Goal: Information Seeking & Learning: Learn about a topic

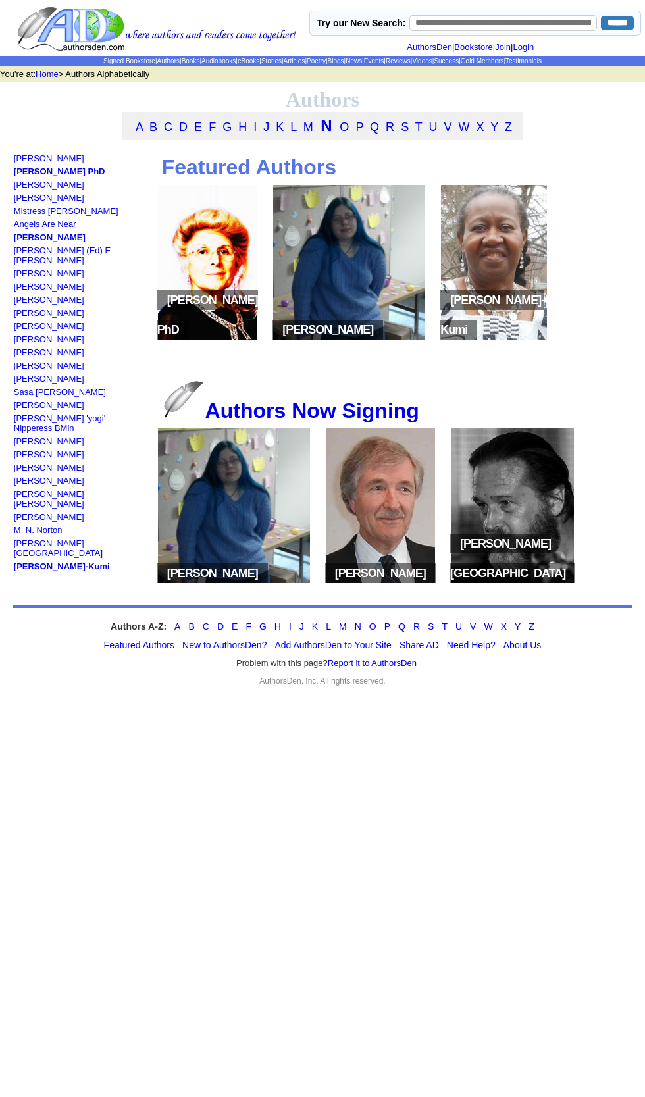
scroll to position [1, 0]
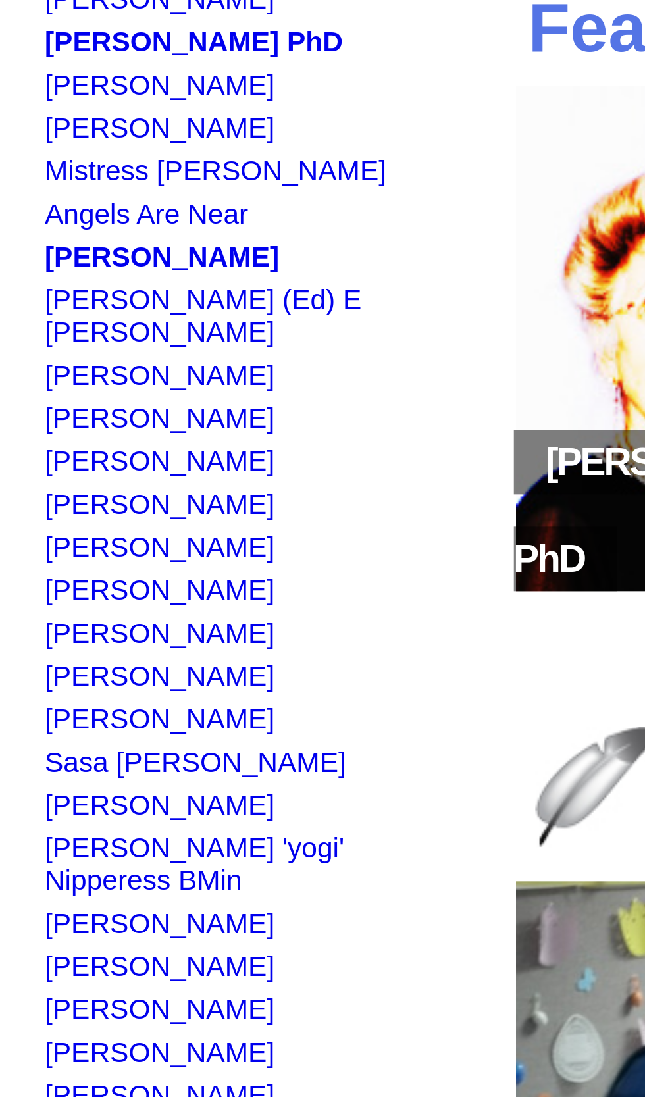
click at [53, 334] on link "[PERSON_NAME]" at bounding box center [49, 339] width 70 height 10
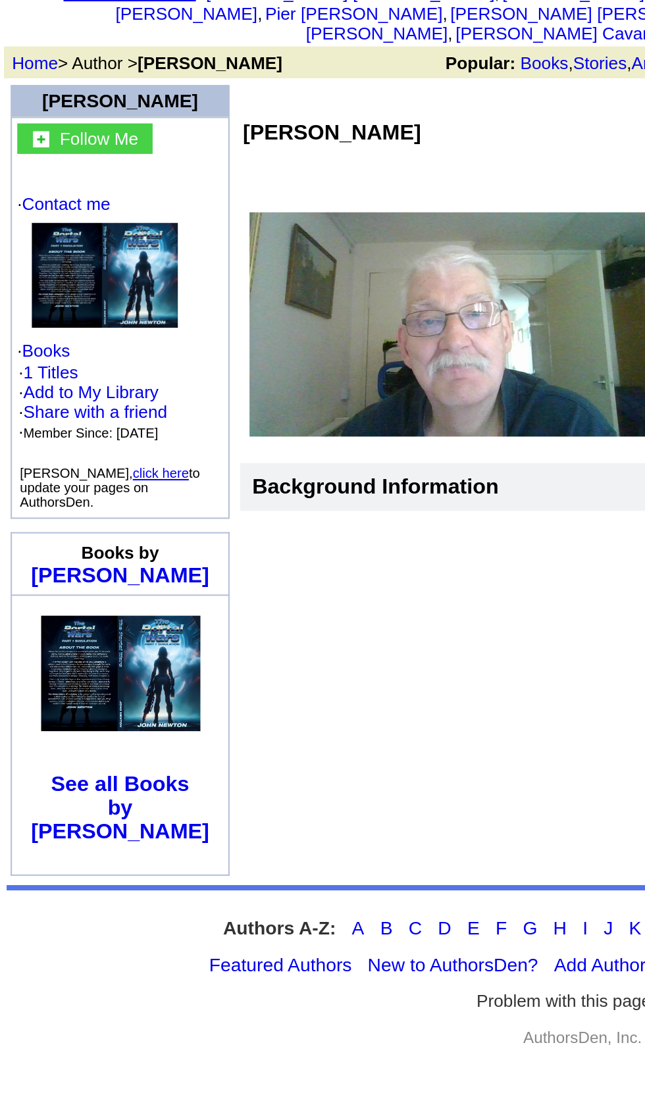
click at [48, 191] on img at bounding box center [52, 217] width 72 height 52
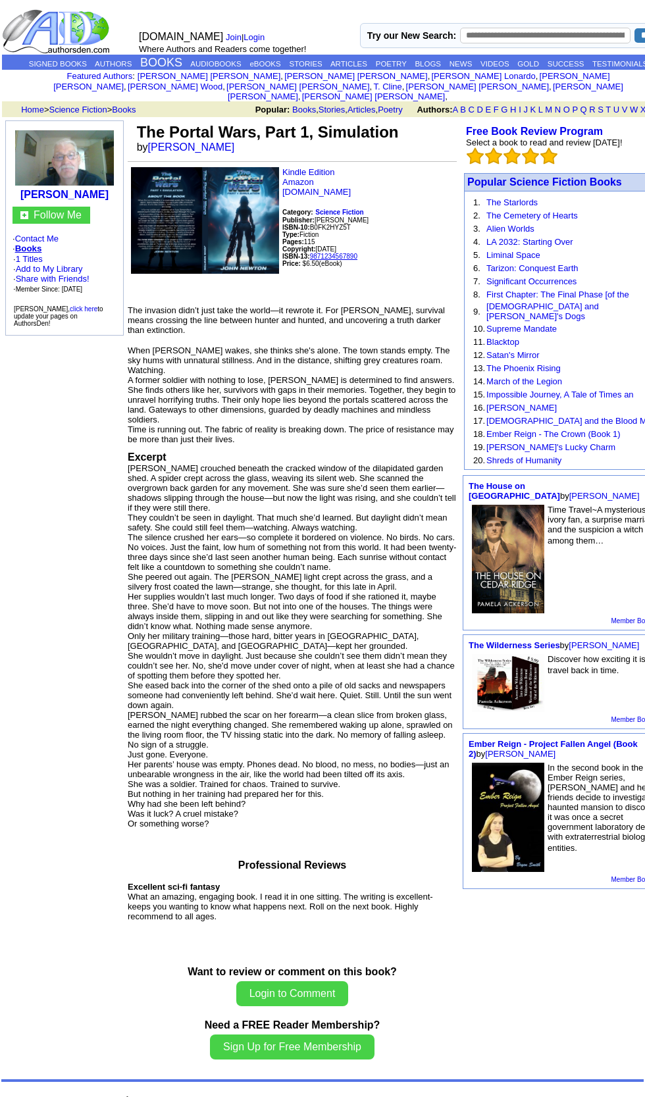
scroll to position [7, 0]
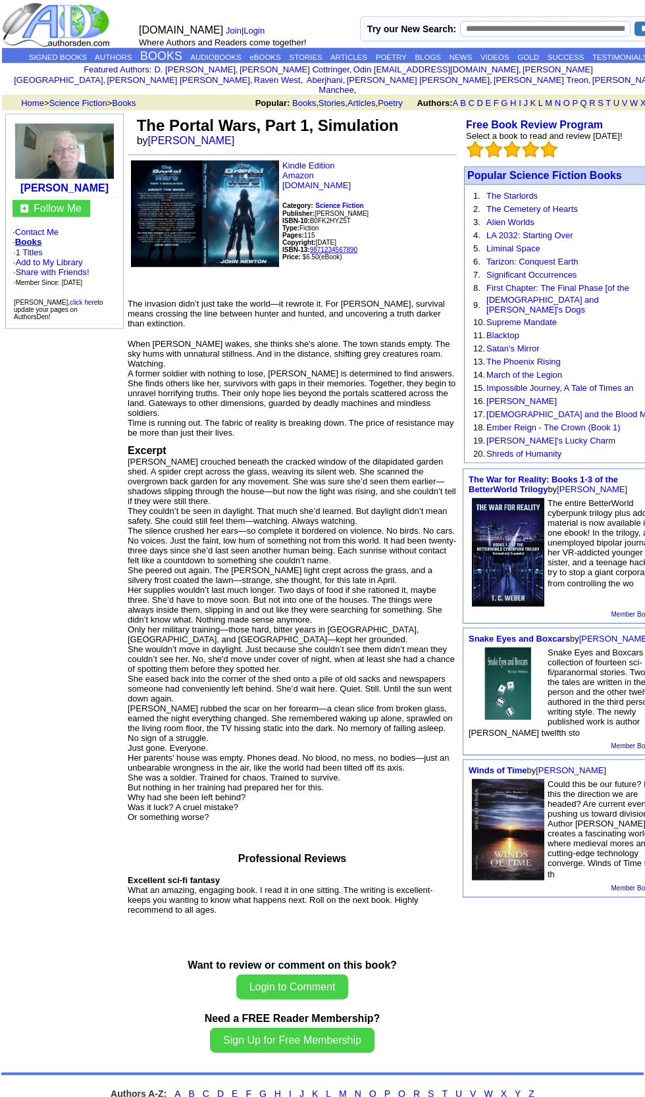
scroll to position [14, 0]
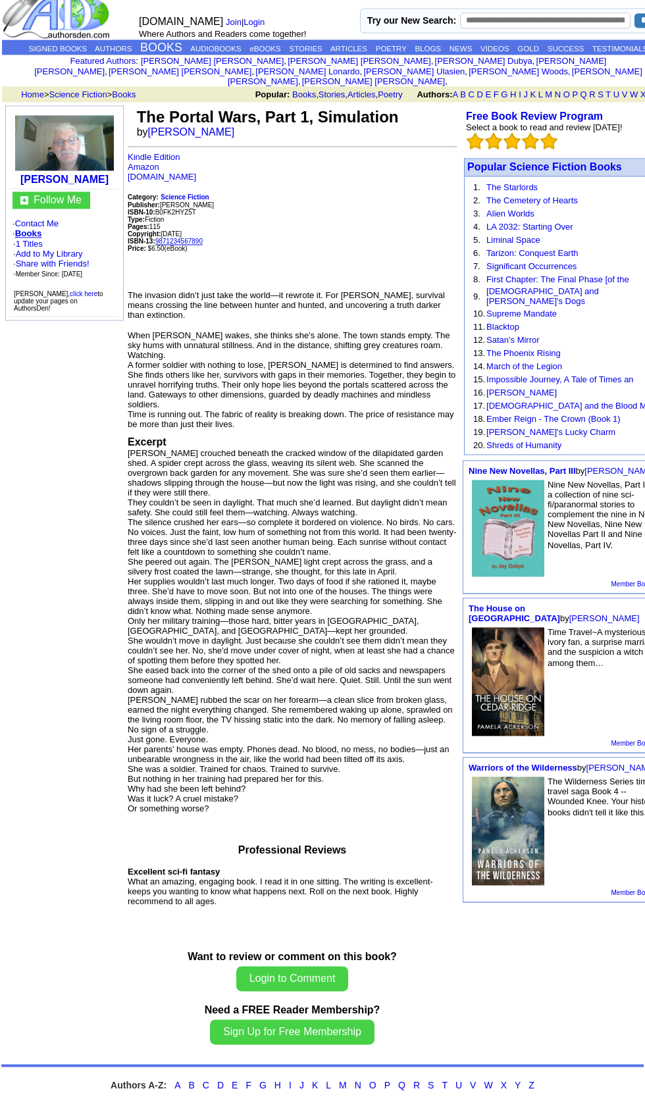
scroll to position [22, 0]
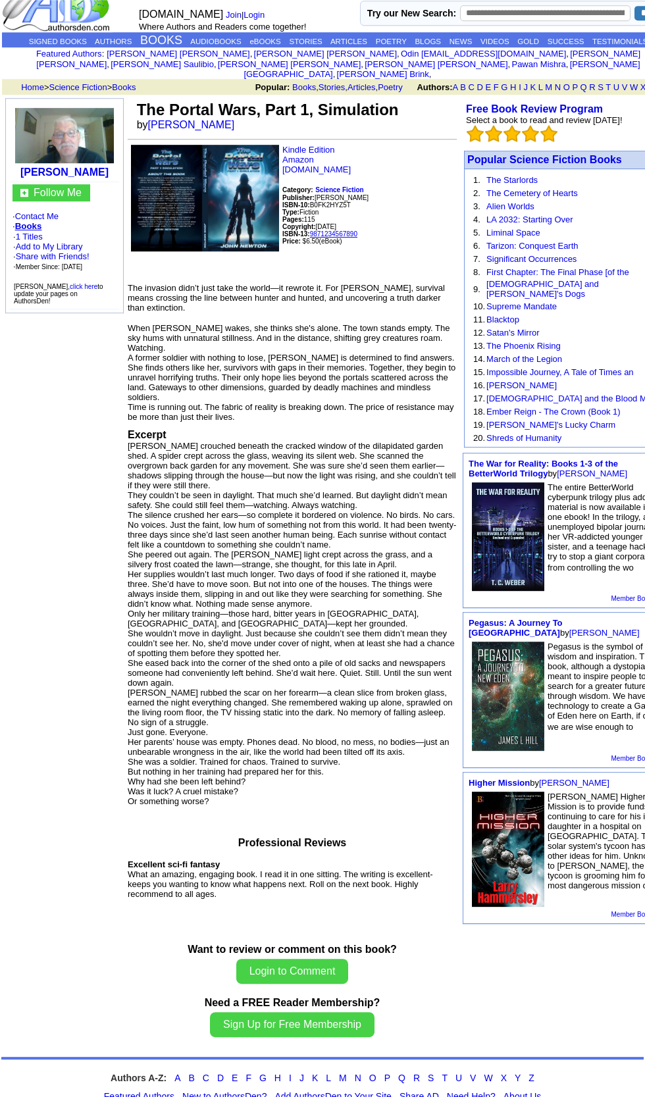
scroll to position [30, 0]
